Goal: Browse casually

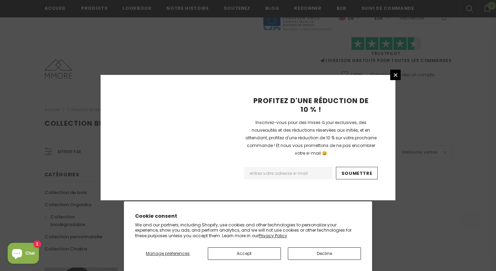
scroll to position [459, 0]
